Goal: Information Seeking & Learning: Learn about a topic

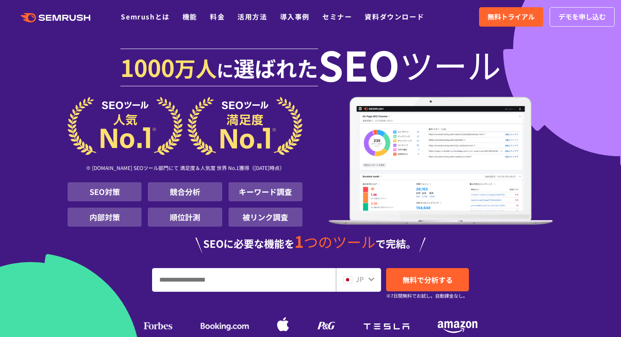
click at [275, 278] on input "URL、キーワードを入力してください" at bounding box center [243, 279] width 183 height 23
type input "*"
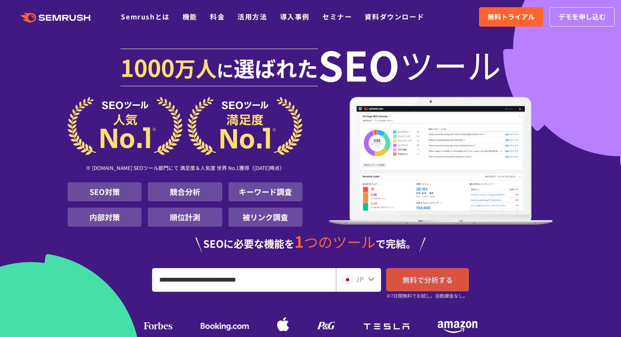
click at [412, 282] on span "無料で分析する" at bounding box center [428, 279] width 50 height 11
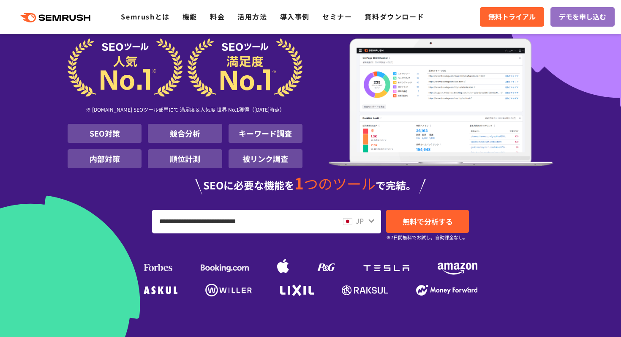
scroll to position [60, 0]
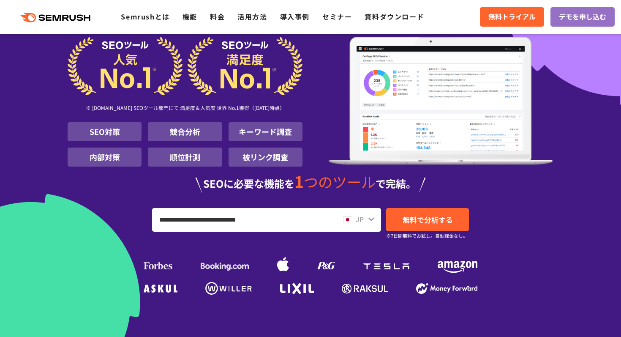
click at [374, 218] on icon at bounding box center [371, 219] width 7 height 7
click at [367, 220] on div "JP" at bounding box center [356, 219] width 27 height 11
click at [371, 220] on icon at bounding box center [371, 220] width 6 height 4
click at [269, 226] on input "**********" at bounding box center [243, 219] width 183 height 23
type input "*"
